Goal: Navigation & Orientation: Find specific page/section

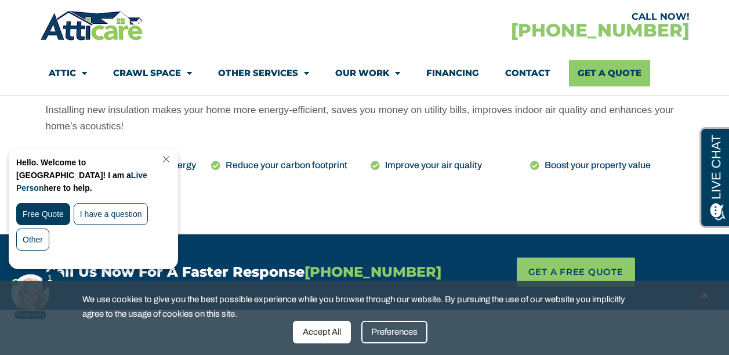
scroll to position [620, 0]
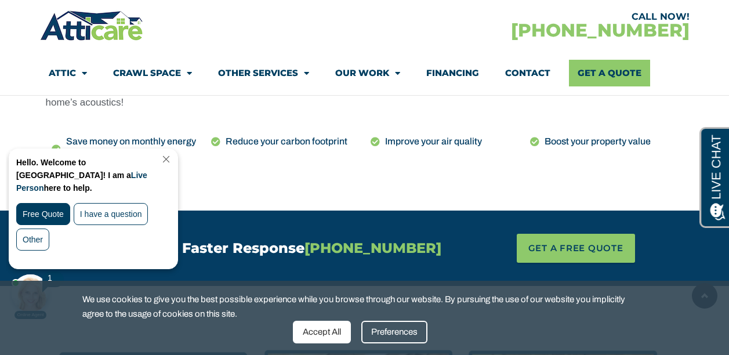
click at [173, 159] on link "Close Chat" at bounding box center [165, 159] width 16 height 9
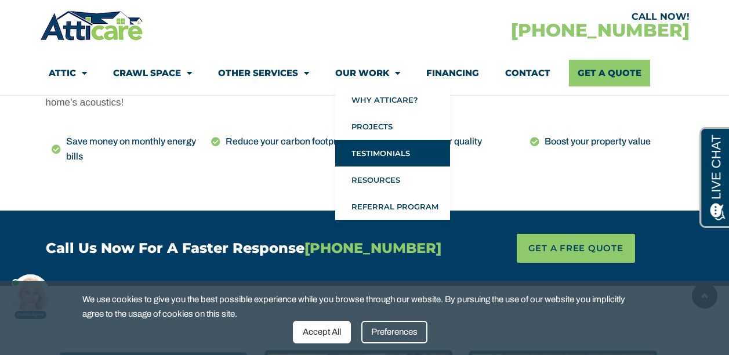
click at [387, 149] on link "Testimonials" at bounding box center [392, 153] width 115 height 27
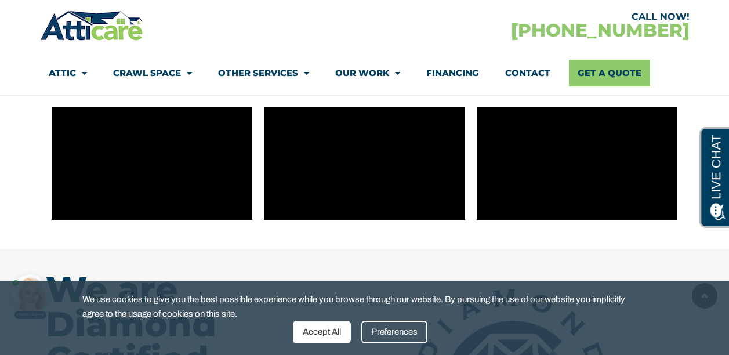
scroll to position [348, 0]
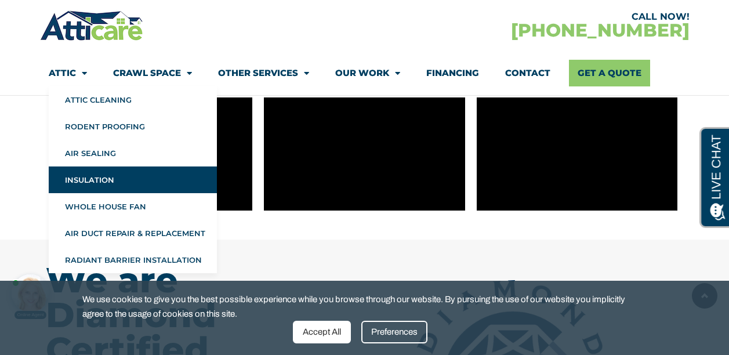
click at [97, 185] on link "Insulation" at bounding box center [133, 179] width 168 height 27
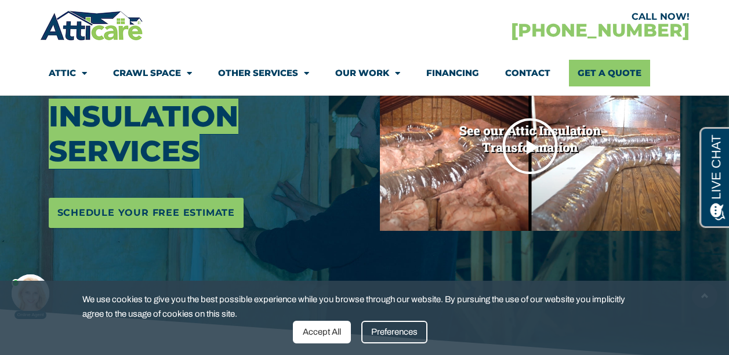
scroll to position [206, 0]
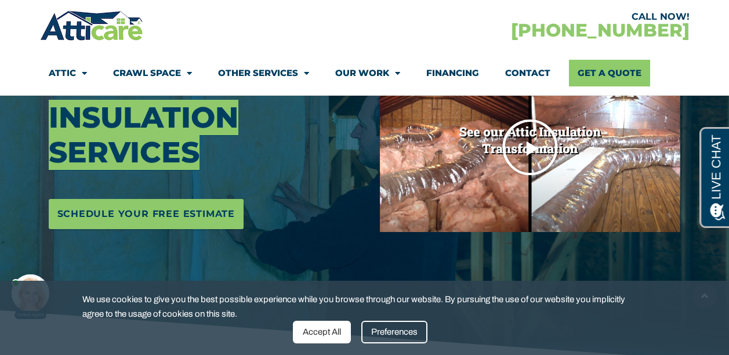
click at [525, 154] on icon "Play Video" at bounding box center [530, 147] width 58 height 58
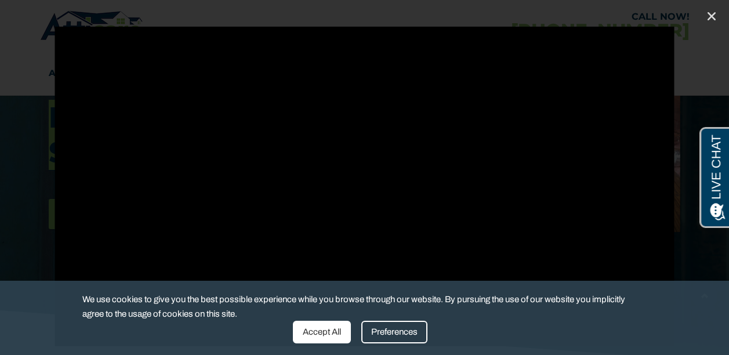
scroll to position [0, 0]
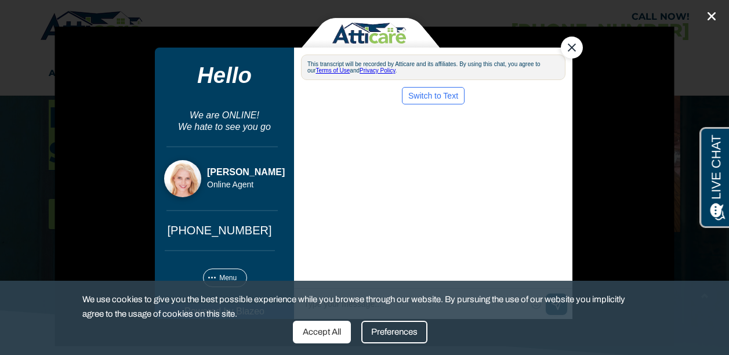
click at [708, 15] on icon "Close (Esc)" at bounding box center [711, 16] width 12 height 12
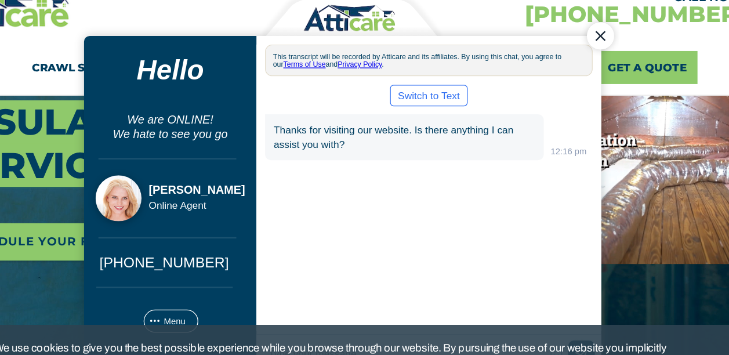
click at [495, 24] on div "Close Chat" at bounding box center [497, 27] width 22 height 22
